Goal: Find specific page/section: Find specific page/section

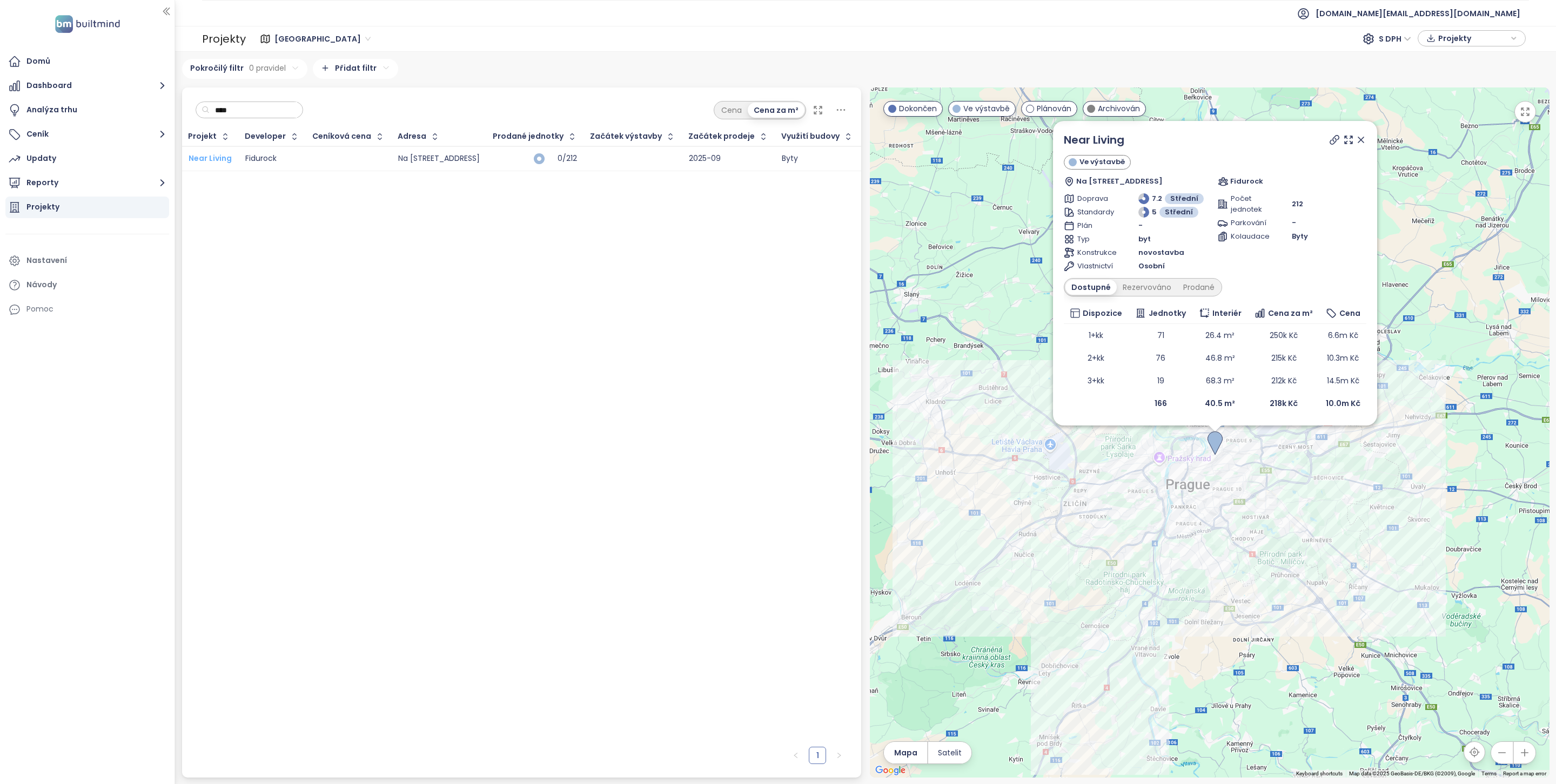
click at [228, 159] on span "Near Living" at bounding box center [210, 159] width 43 height 11
click at [108, 173] on button "Reporty" at bounding box center [87, 183] width 164 height 22
click at [108, 220] on div "[GEOGRAPHIC_DATA]" at bounding box center [90, 228] width 153 height 17
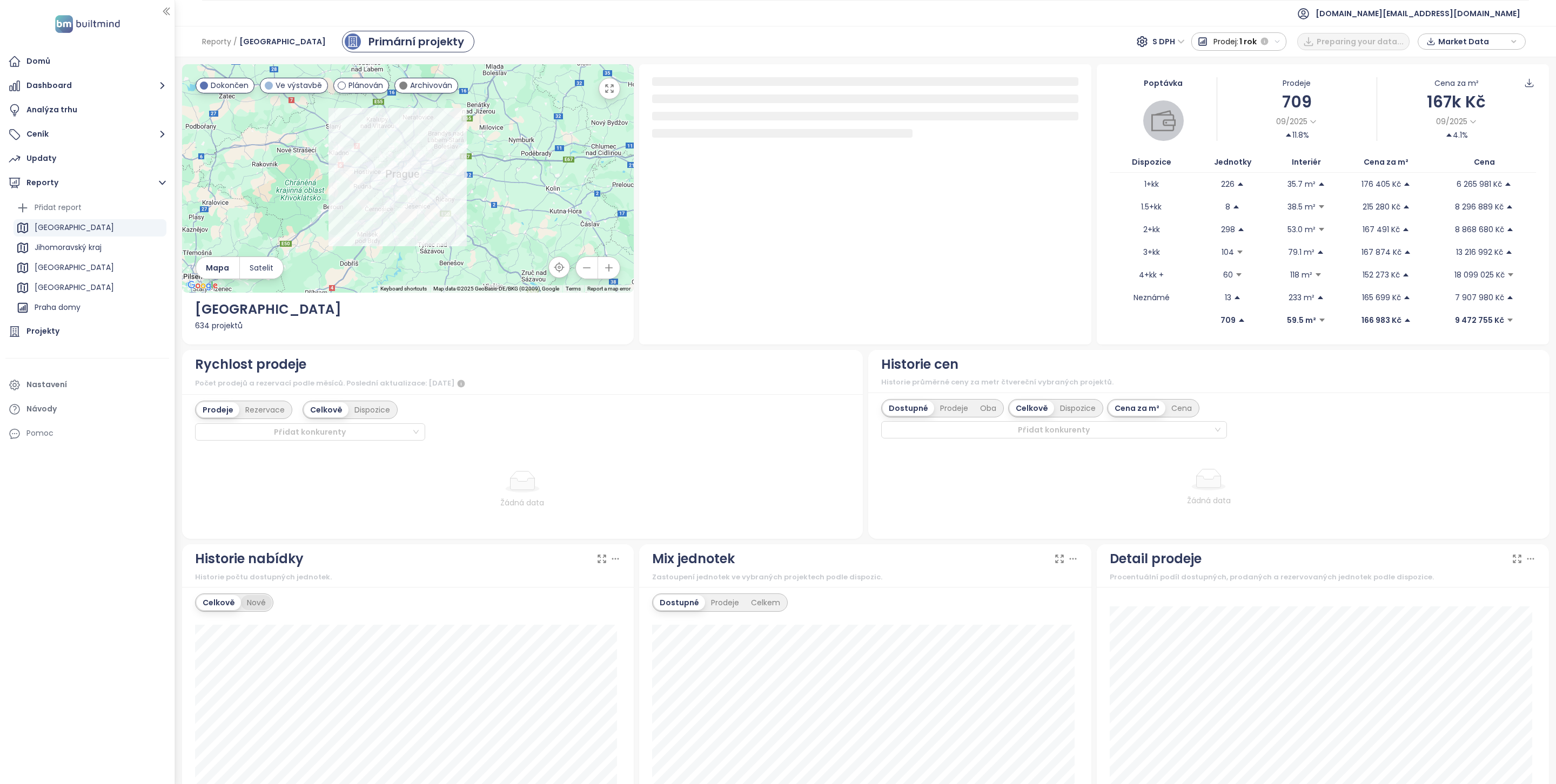
click at [263, 610] on div "Nové" at bounding box center [257, 603] width 31 height 15
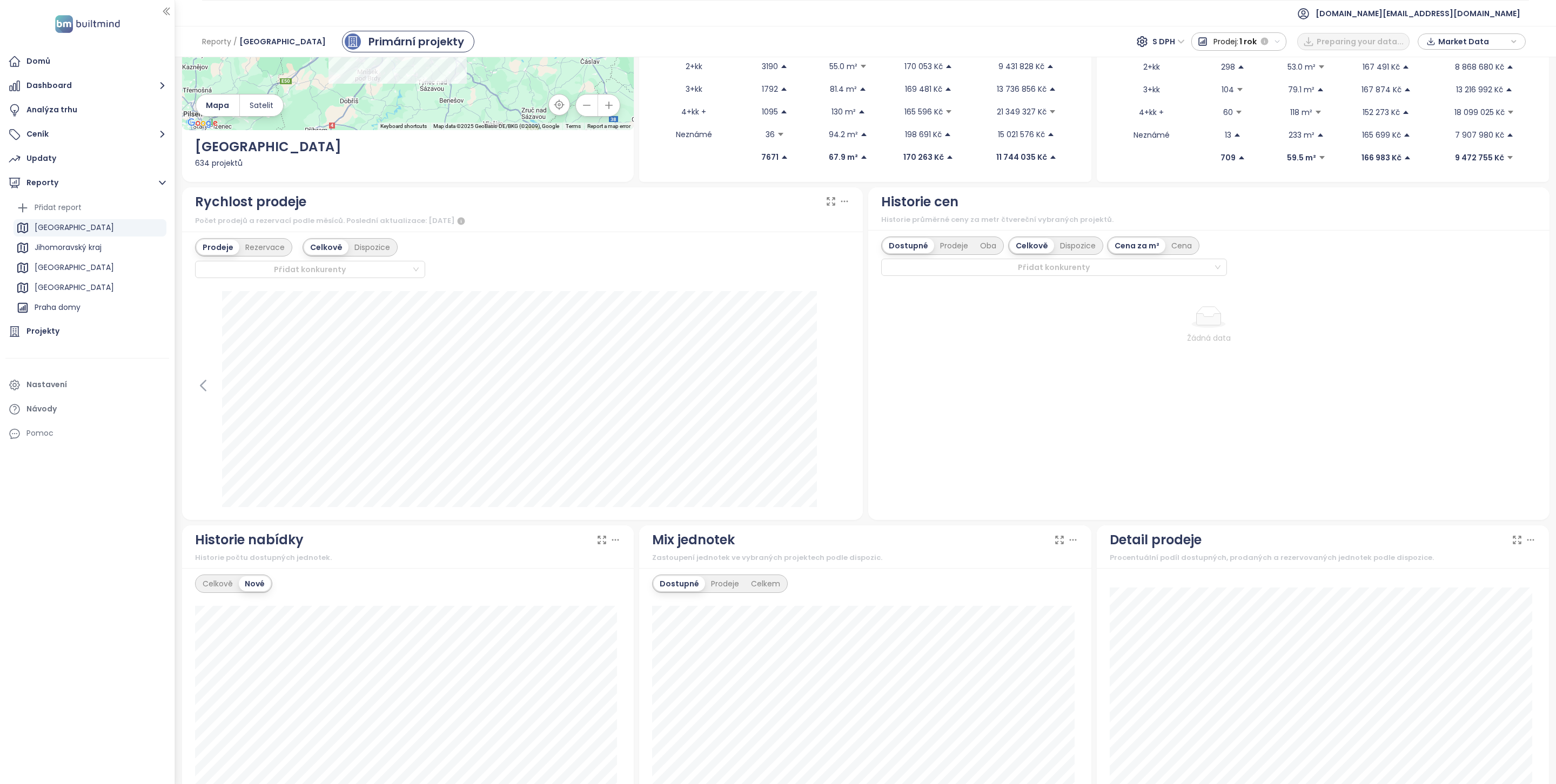
scroll to position [182, 0]
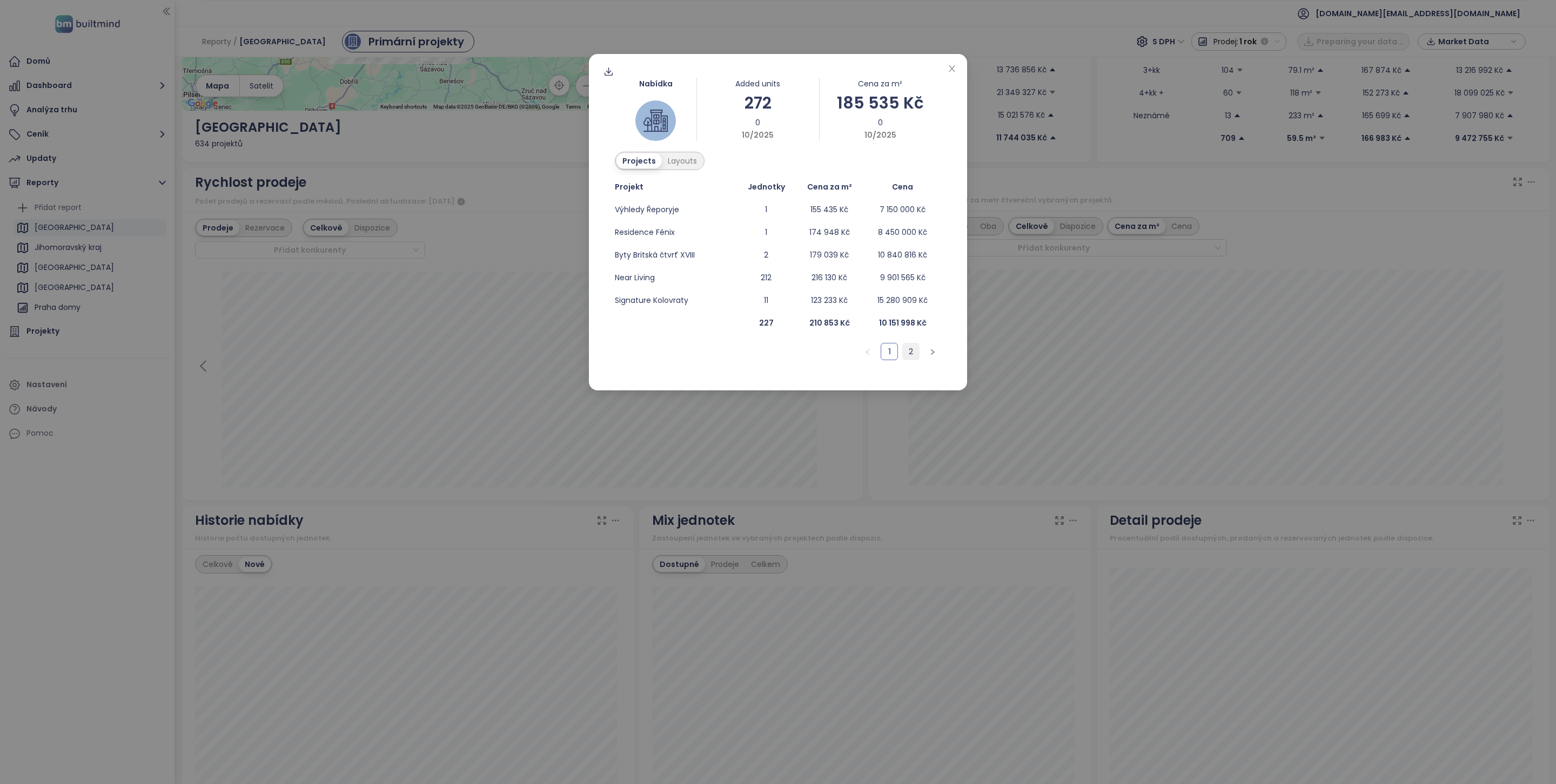
click at [909, 351] on link "2" at bounding box center [911, 352] width 16 height 16
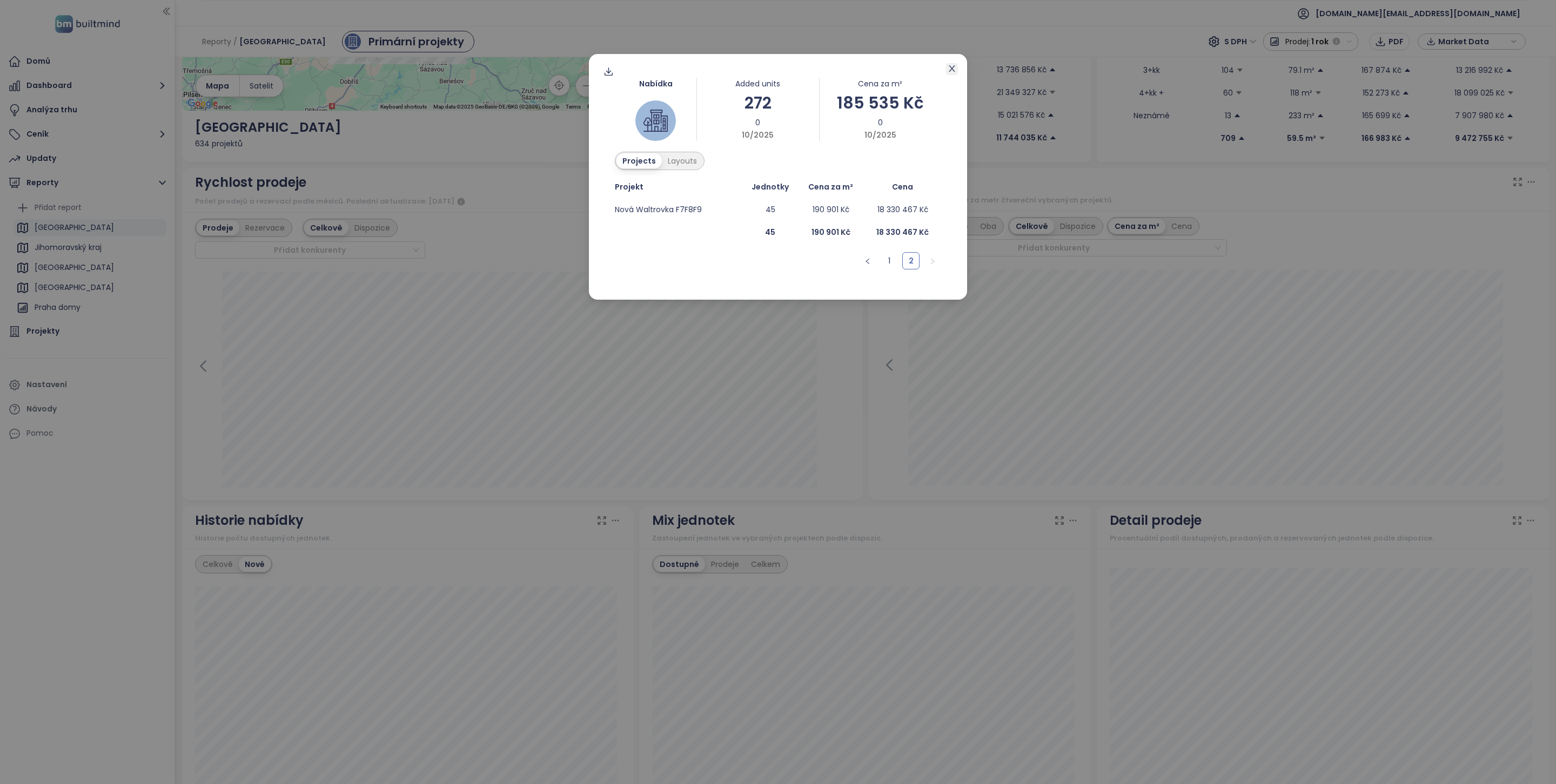
click at [951, 69] on icon "close" at bounding box center [952, 68] width 6 height 7
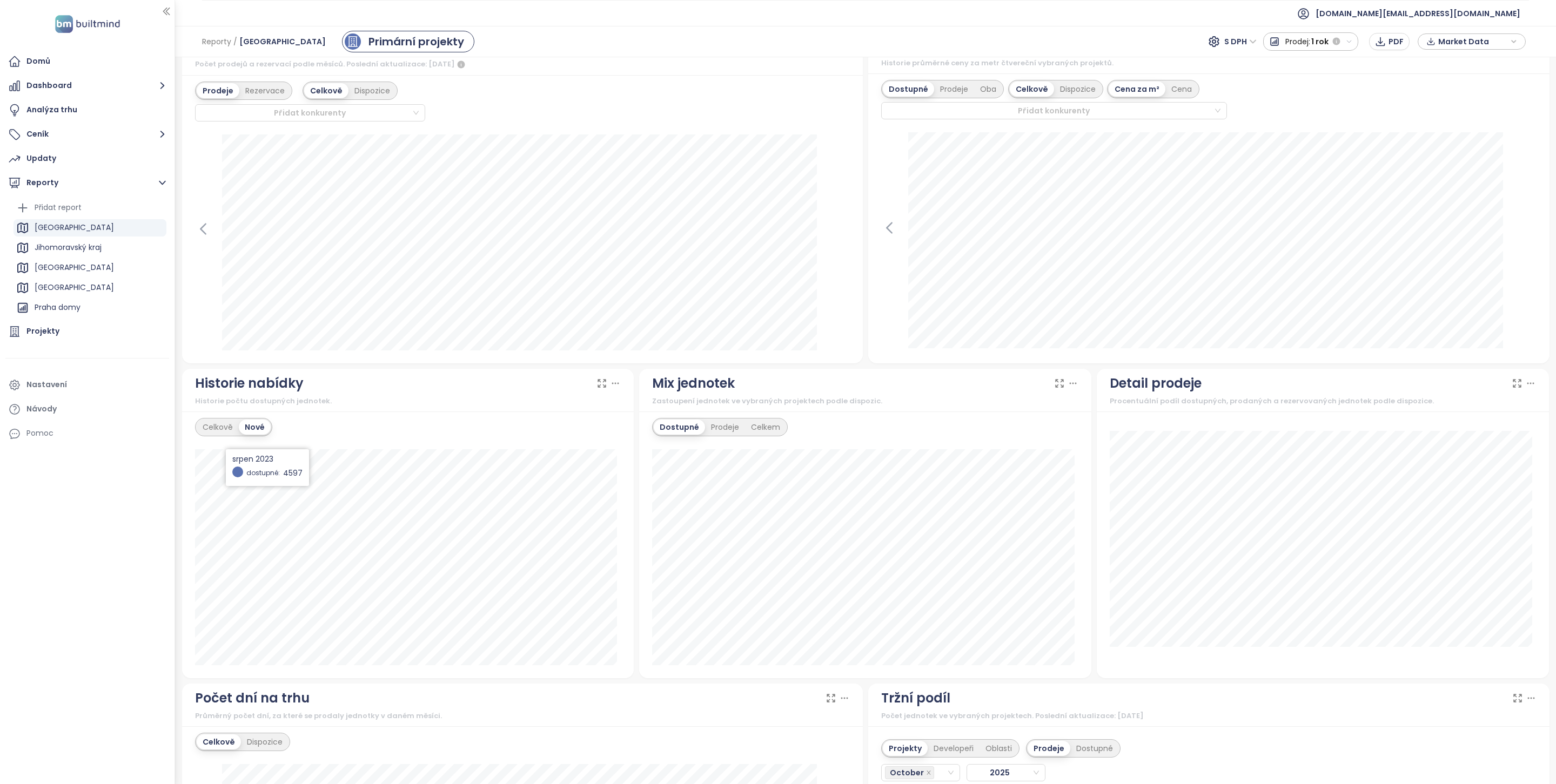
scroll to position [329, 0]
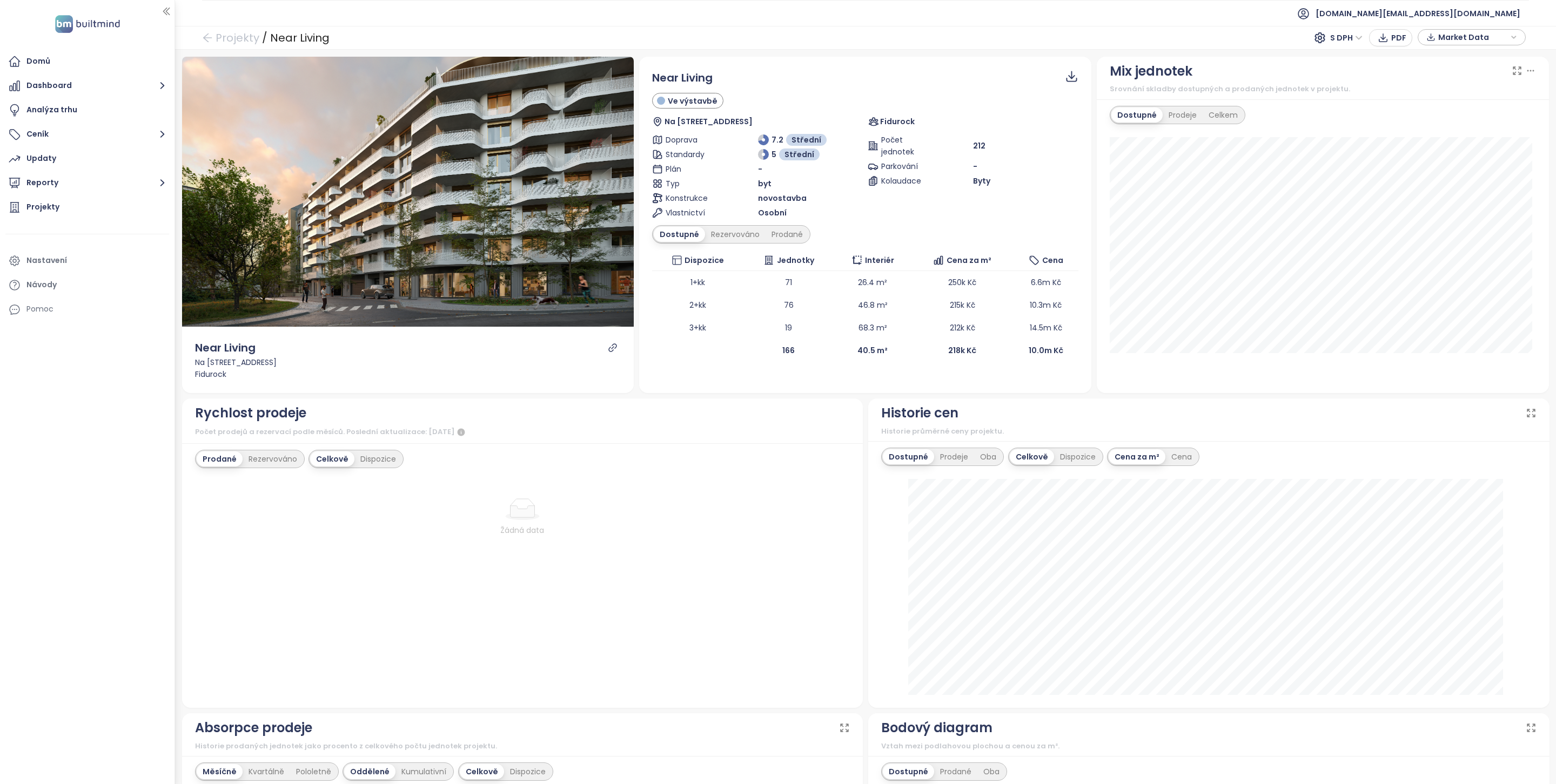
click at [805, 170] on div "-" at bounding box center [810, 168] width 105 height 12
